Goal: Task Accomplishment & Management: Manage account settings

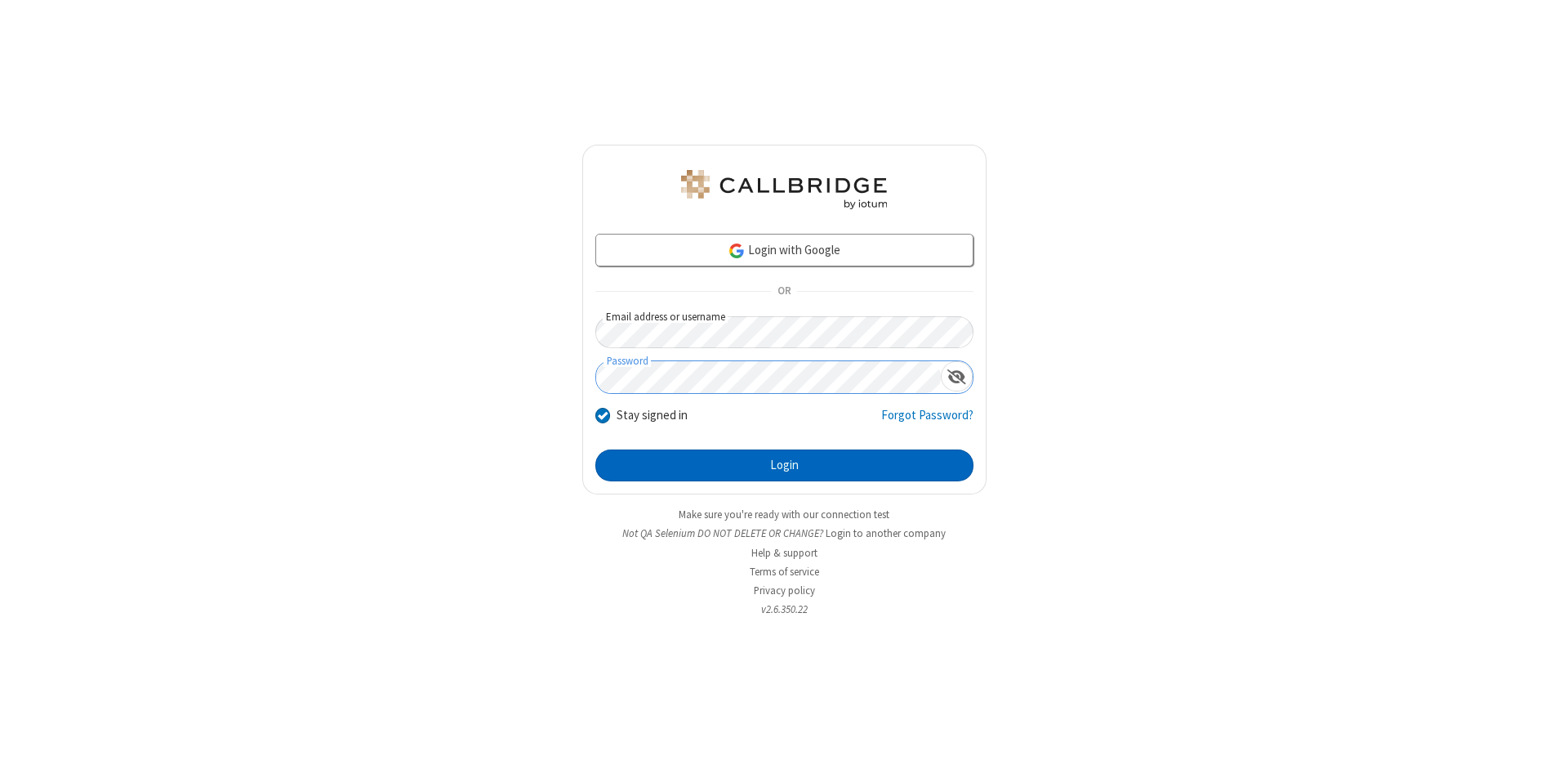
click at [784, 466] on button "Login" at bounding box center [784, 465] width 378 height 33
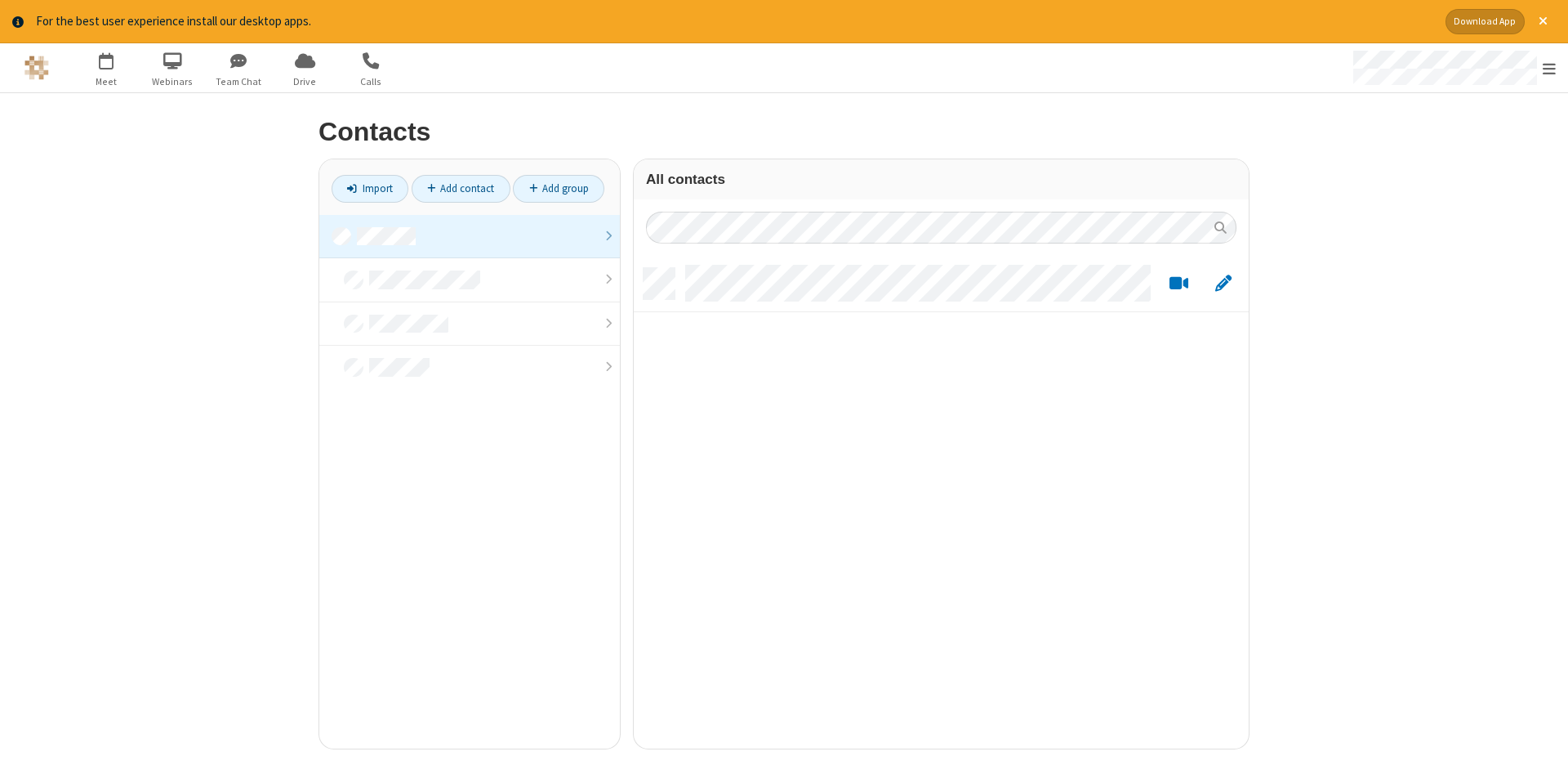
click at [469, 236] on link at bounding box center [469, 237] width 301 height 44
click at [460, 187] on link "Add contact" at bounding box center [460, 188] width 99 height 28
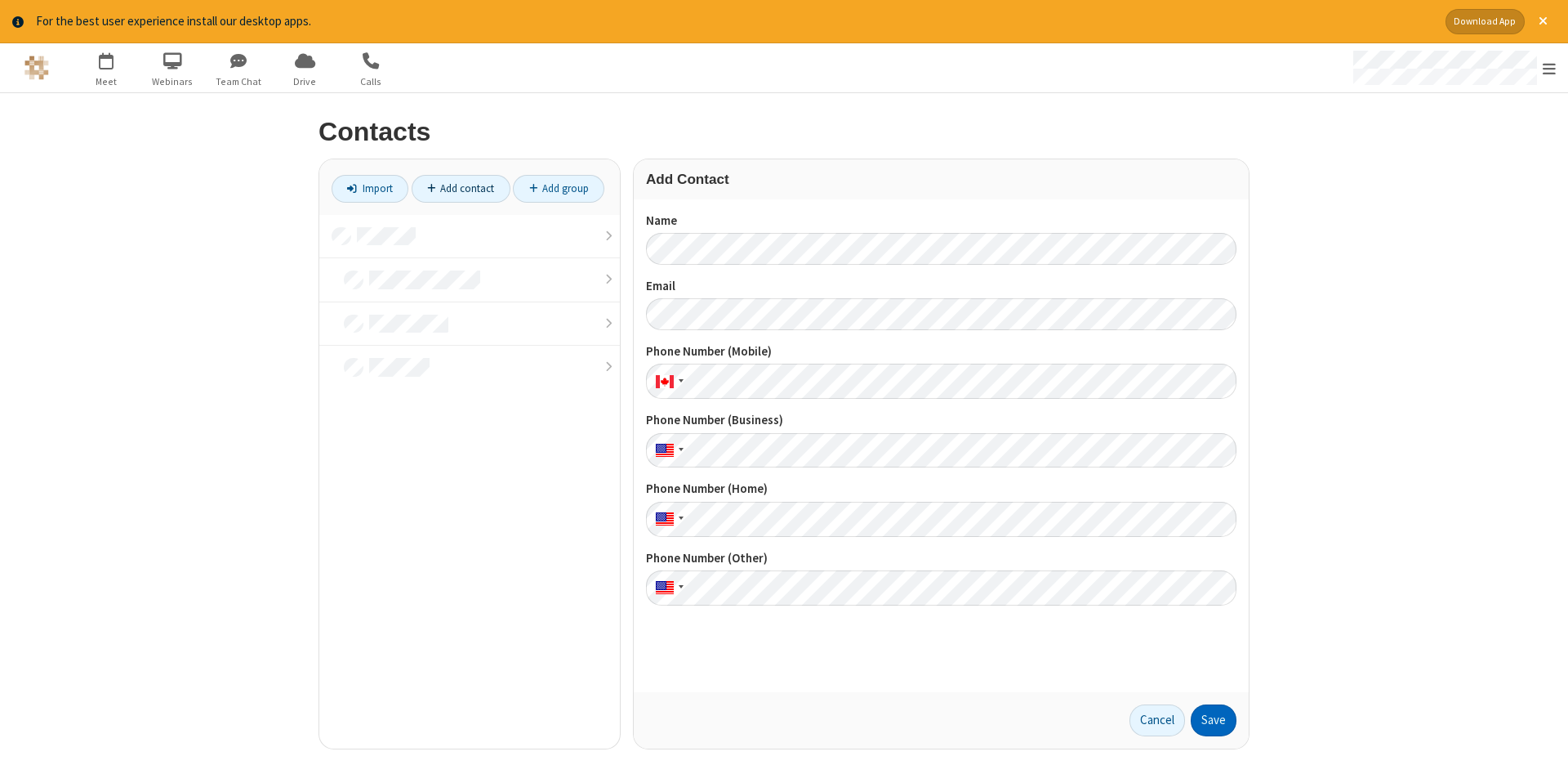
click at [1214, 720] on button "Save" at bounding box center [1213, 720] width 46 height 33
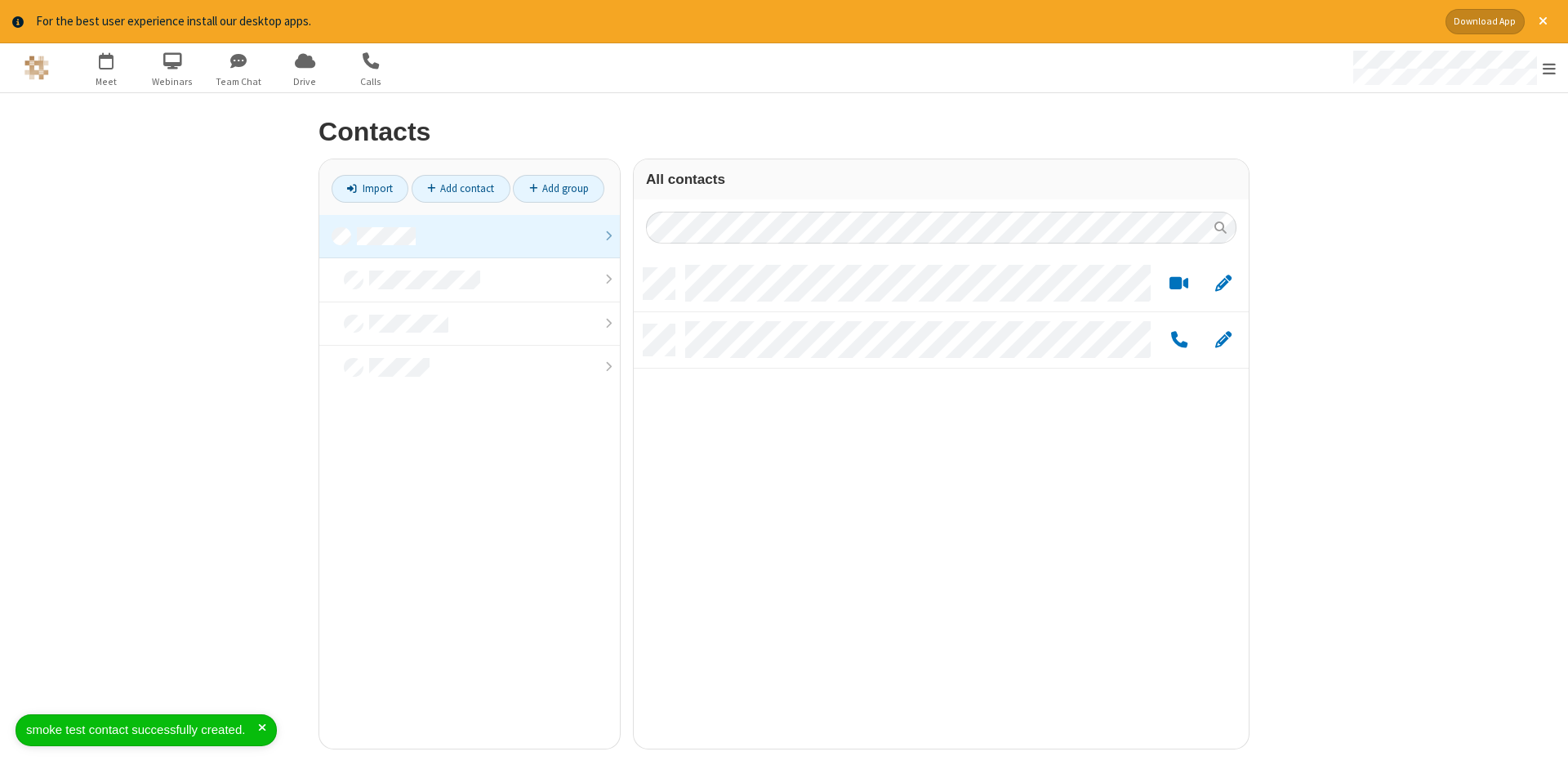
scroll to position [493, 615]
click at [460, 187] on link "Add contact" at bounding box center [460, 188] width 99 height 28
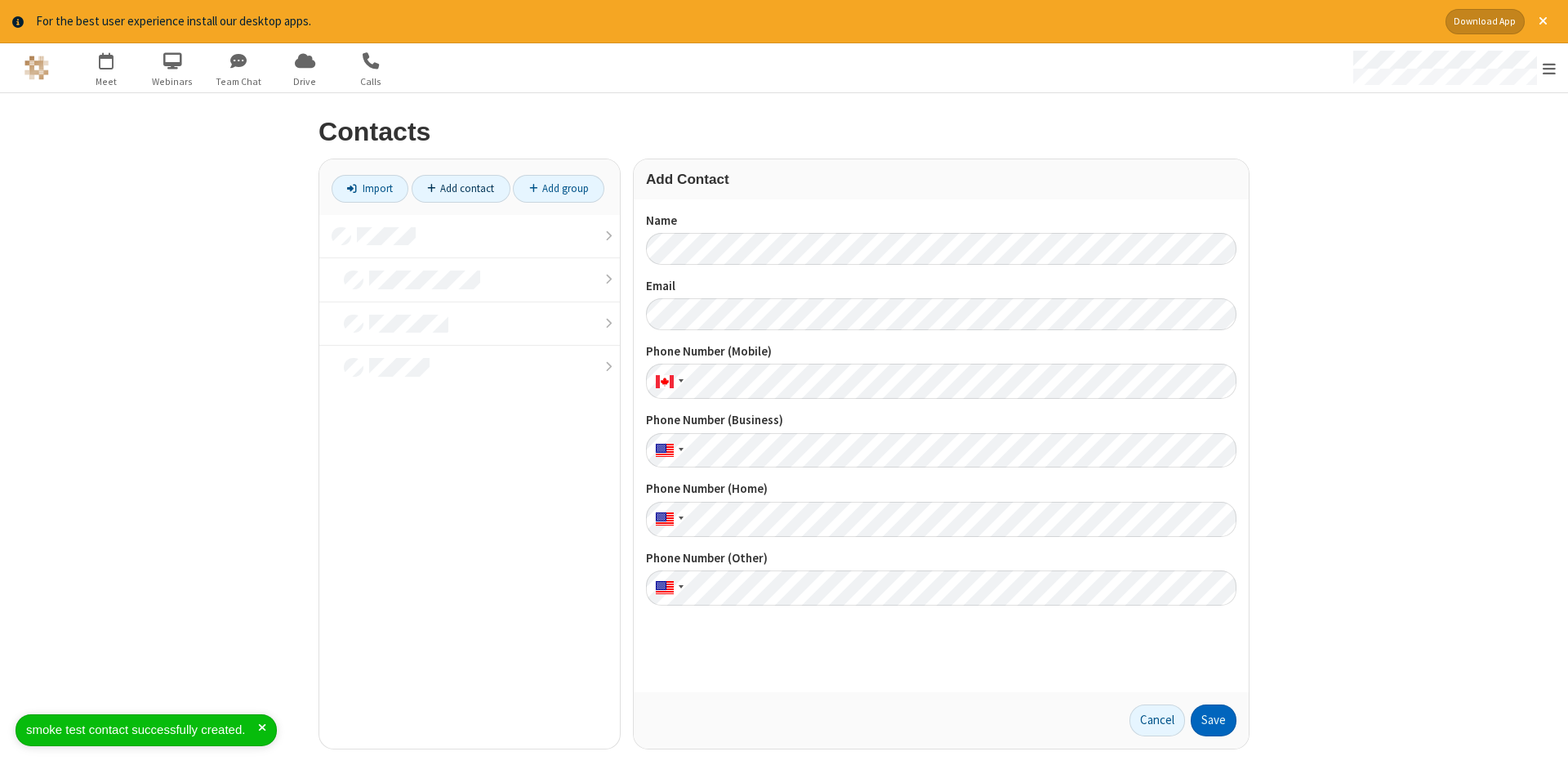
click at [1214, 720] on button "Save" at bounding box center [1213, 720] width 46 height 33
